Goal: Task Accomplishment & Management: Manage account settings

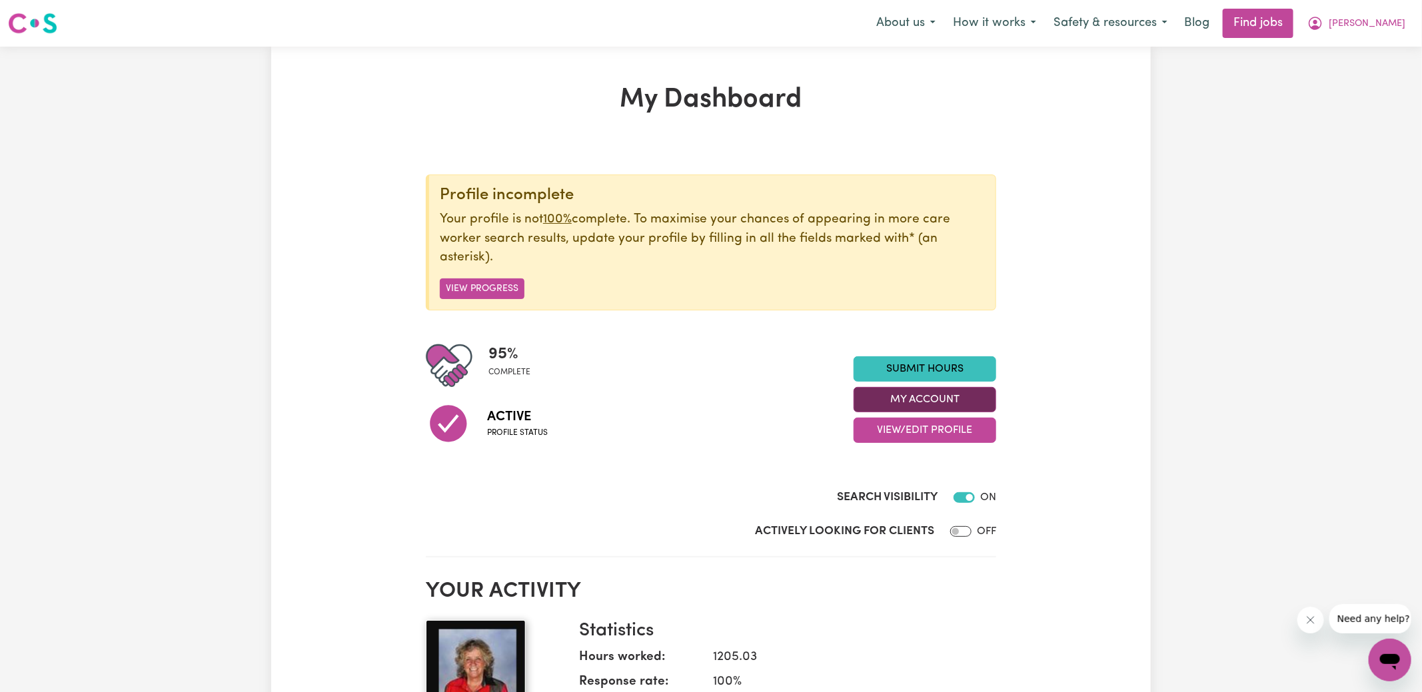
click at [904, 402] on button "My Account" at bounding box center [924, 399] width 143 height 25
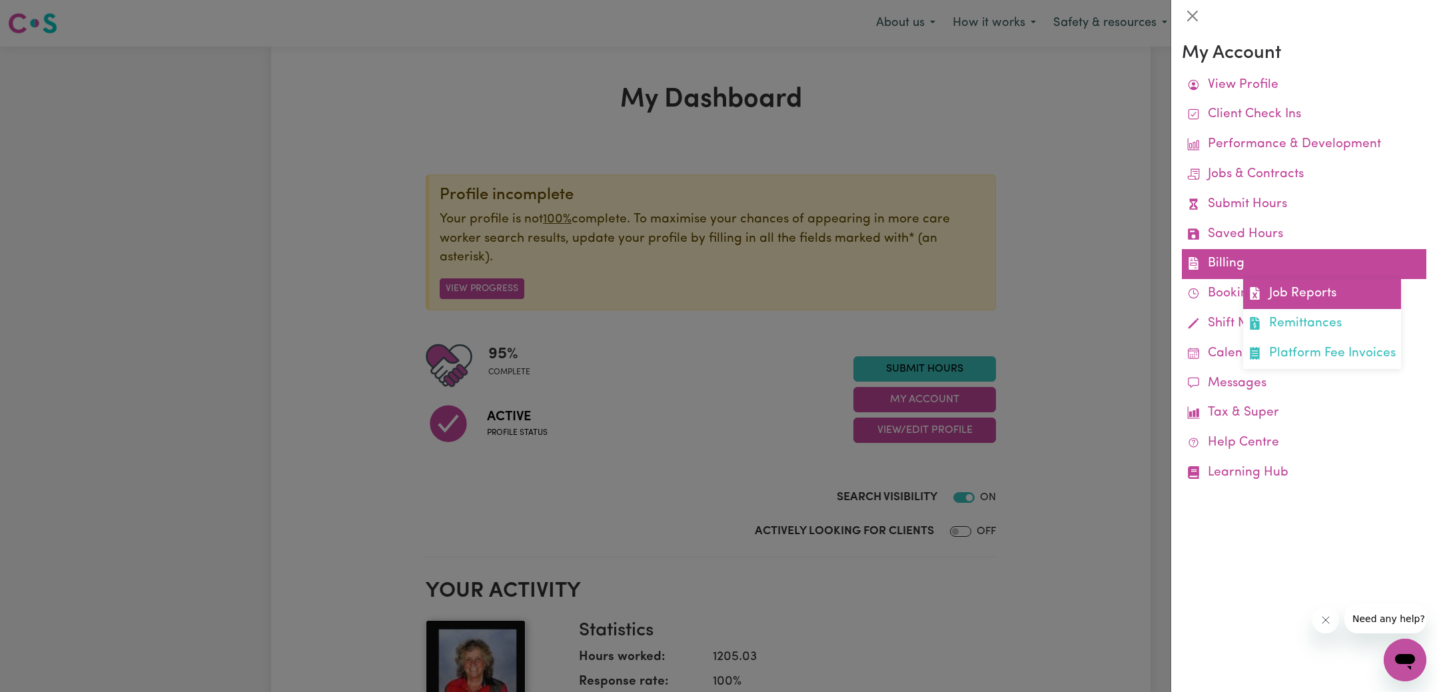
click at [1250, 288] on icon at bounding box center [1254, 293] width 9 height 13
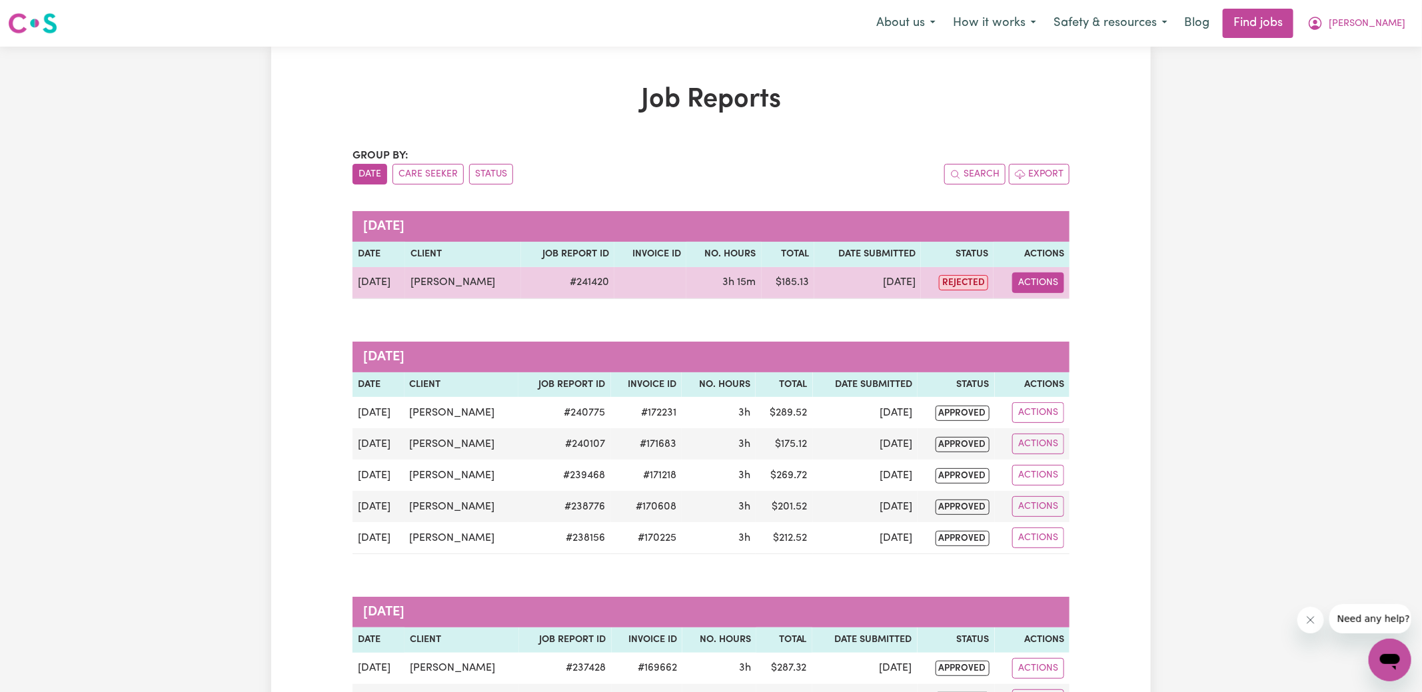
click at [1045, 284] on button "Actions" at bounding box center [1038, 282] width 52 height 21
click at [1067, 313] on link "View Job Report" at bounding box center [1070, 313] width 114 height 27
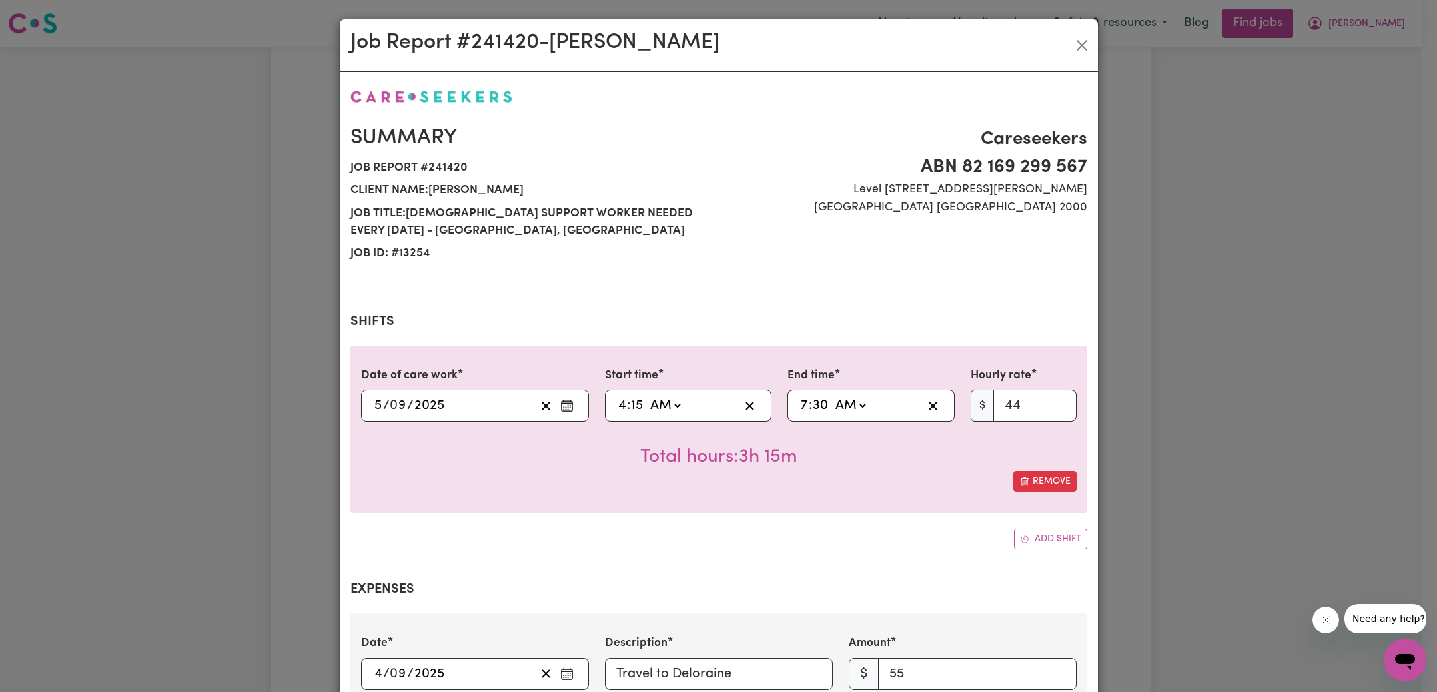
click at [632, 404] on input "15" at bounding box center [636, 406] width 13 height 20
select select "44-Weekday"
type input "04:03"
type input "3"
type input "04:30"
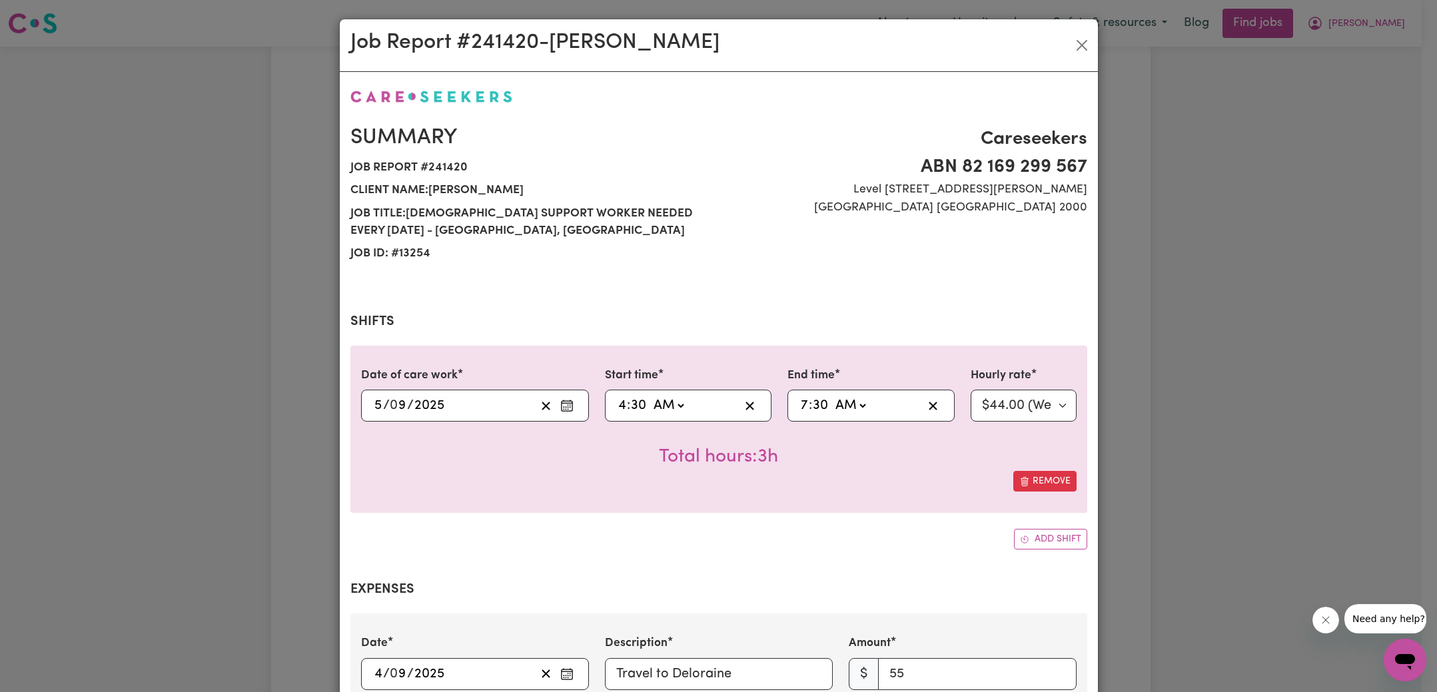
type input "30"
click at [766, 520] on div "Date of care work [DATE] 5 / 0 9 / 2025 Start time 04:30 4 : 30 AM PM End time …" at bounding box center [718, 448] width 737 height 204
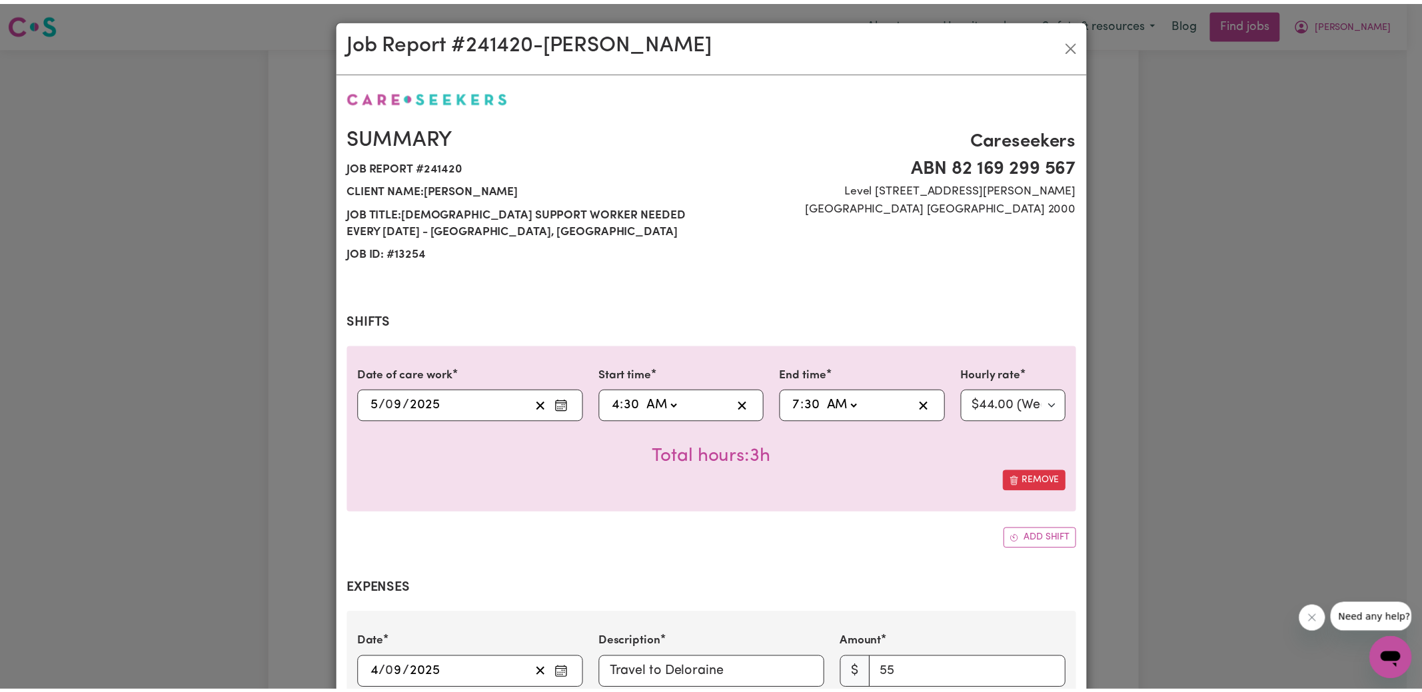
scroll to position [410, 0]
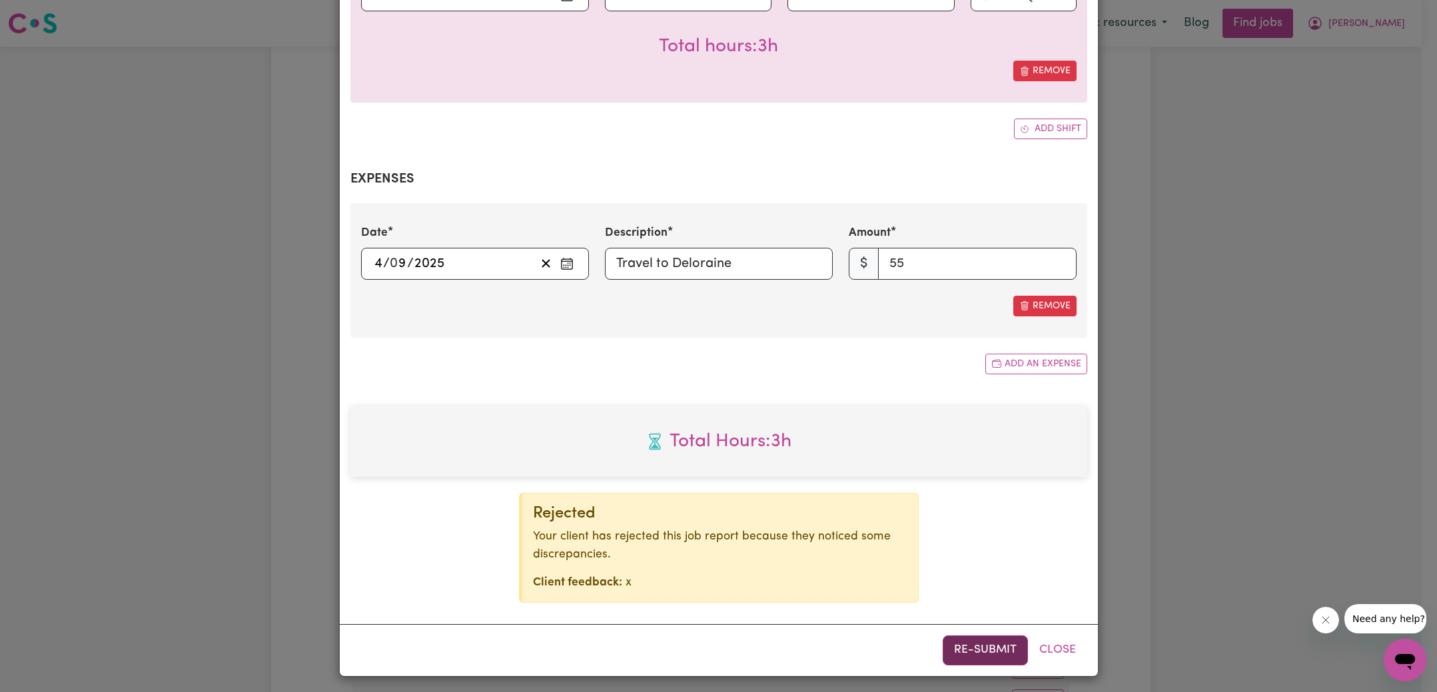
click at [962, 648] on button "Re-submit" at bounding box center [985, 650] width 85 height 29
click at [1373, 296] on div "Job Report # 241420 - [PERSON_NAME] Summary Job report # 241420 Client name: [P…" at bounding box center [718, 346] width 1437 height 692
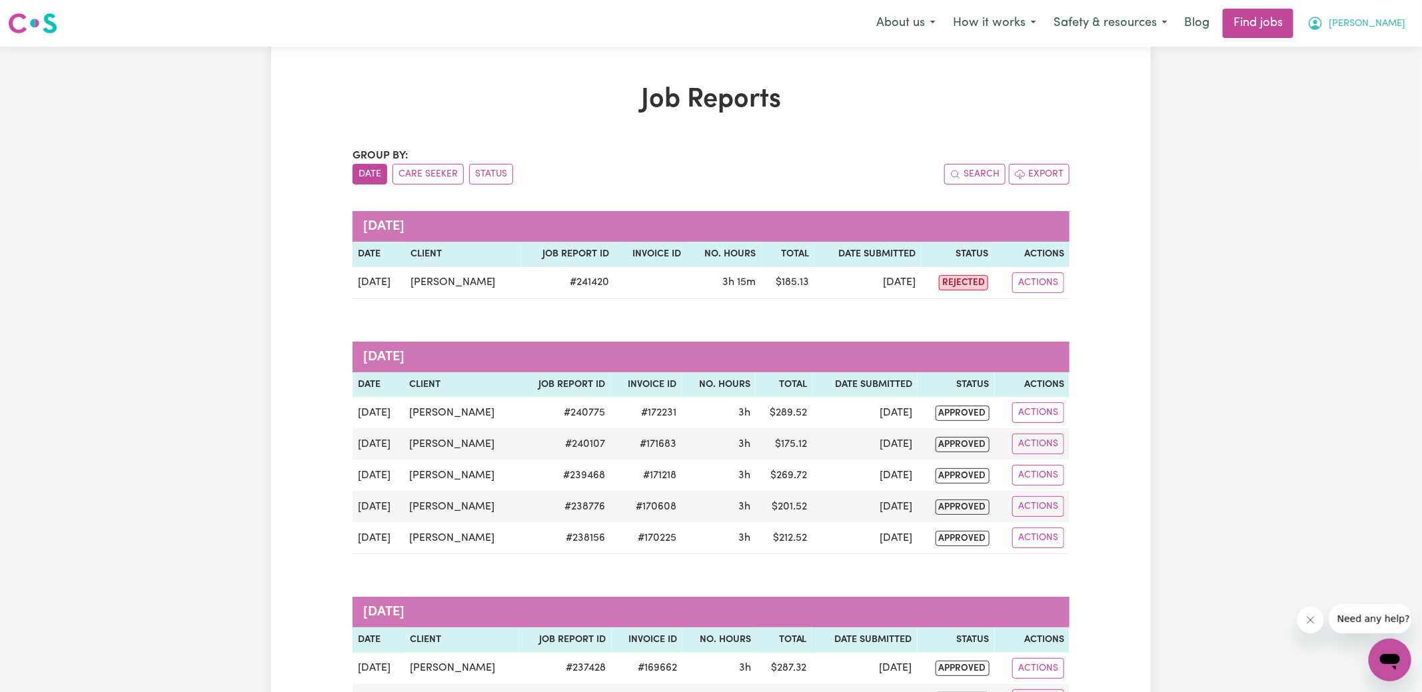
click at [1323, 19] on icon "My Account" at bounding box center [1315, 23] width 16 height 16
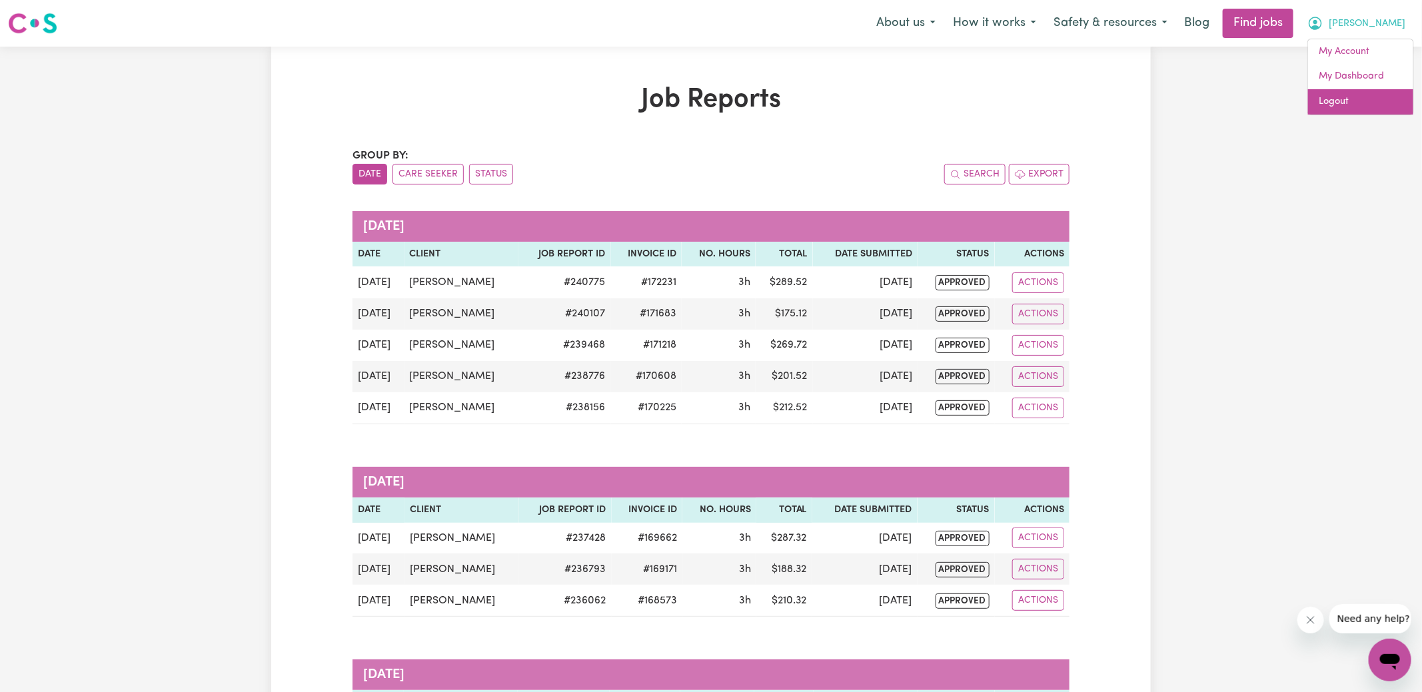
click at [1350, 101] on link "Logout" at bounding box center [1360, 101] width 105 height 25
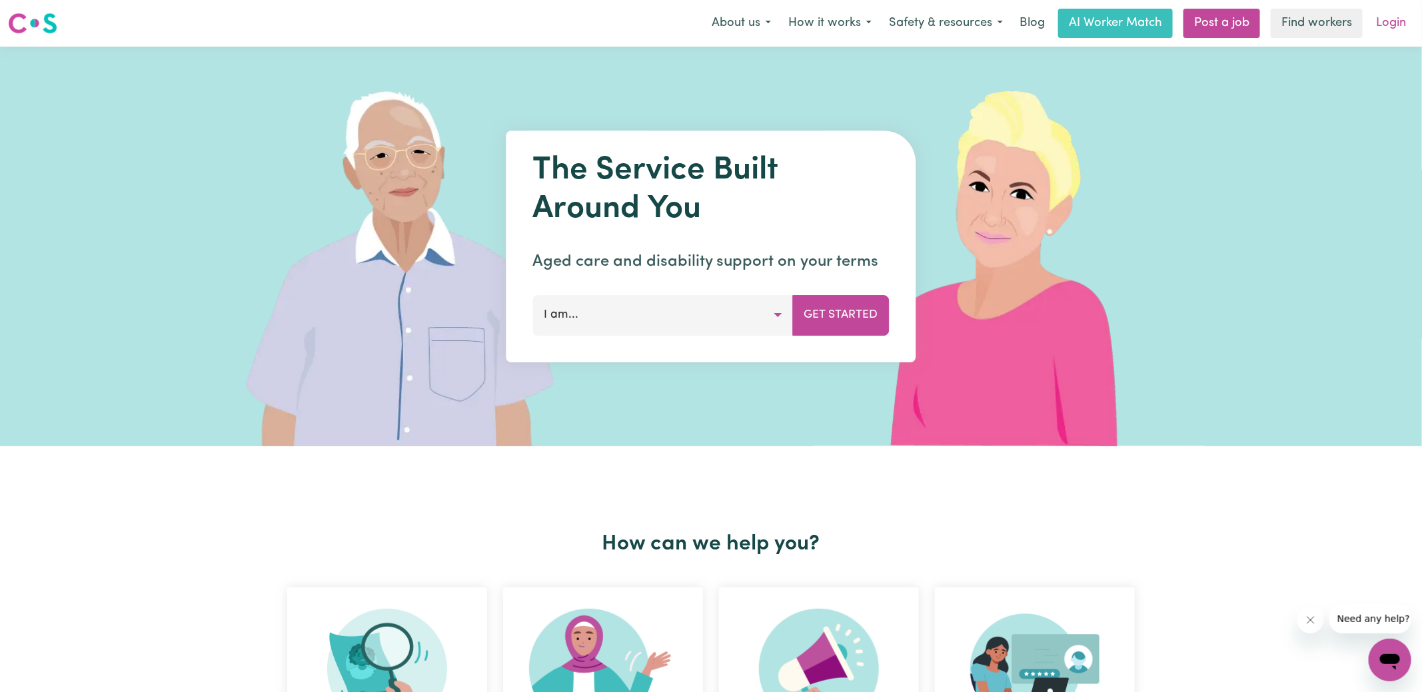
click at [1407, 18] on link "Login" at bounding box center [1391, 23] width 46 height 29
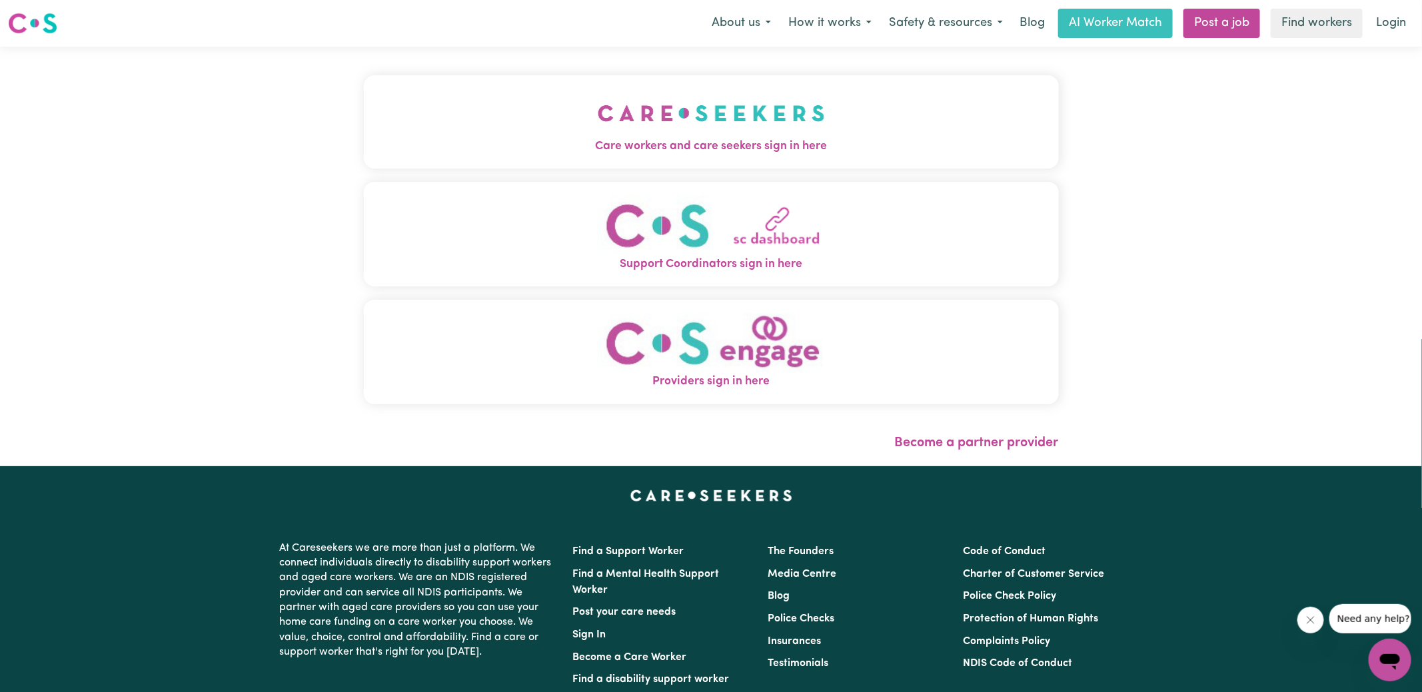
click at [837, 134] on button "Care workers and care seekers sign in here" at bounding box center [711, 121] width 695 height 93
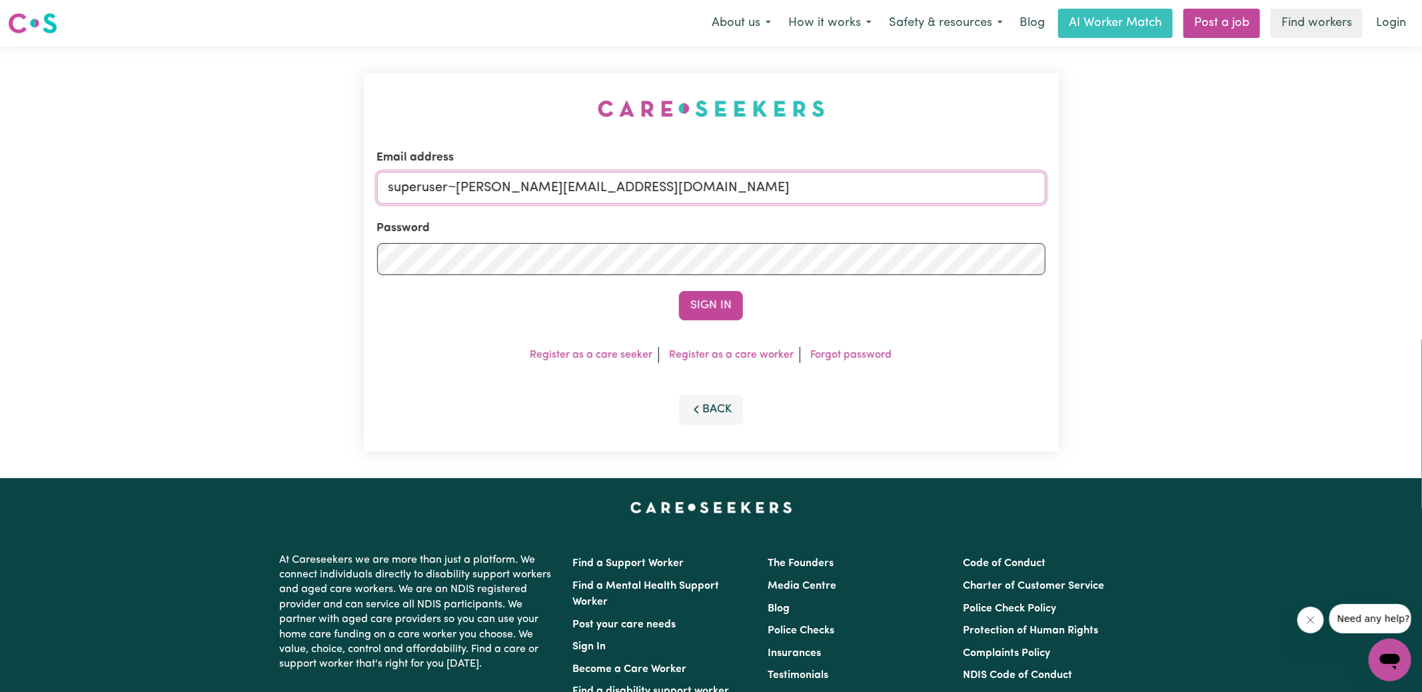
click at [904, 250] on form "Email address superuser~[PERSON_NAME][EMAIL_ADDRESS][DOMAIN_NAME] Password Sign…" at bounding box center [711, 234] width 668 height 171
type input "[EMAIL_ADDRESS][DOMAIN_NAME]"
click at [679, 291] on button "Sign In" at bounding box center [711, 305] width 64 height 29
